Goal: Task Accomplishment & Management: Complete application form

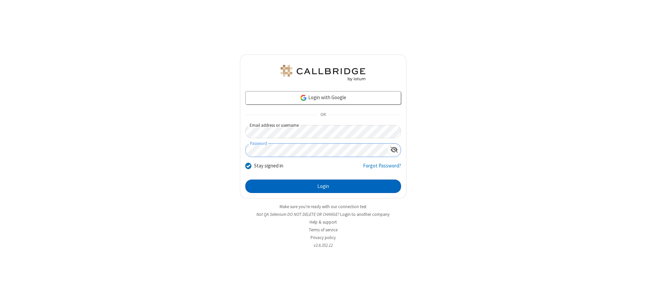
click at [323, 186] on button "Login" at bounding box center [323, 186] width 156 height 13
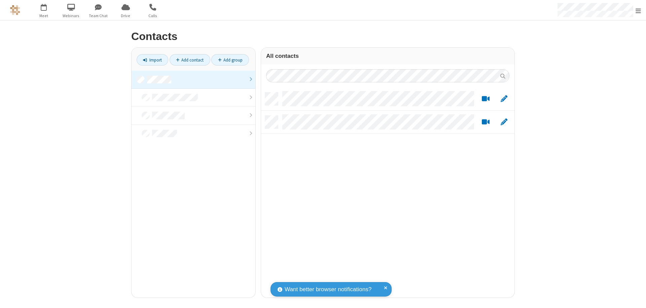
click at [194, 79] on link at bounding box center [194, 80] width 124 height 18
click at [190, 60] on link "Add contact" at bounding box center [190, 59] width 41 height 11
